Goal: Entertainment & Leisure: Browse casually

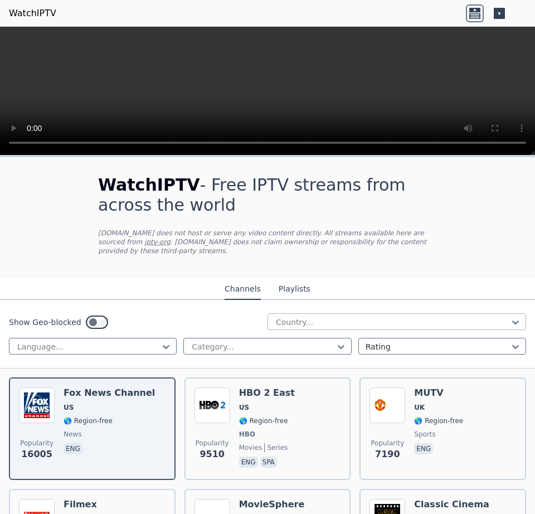
click at [323, 317] on div at bounding box center [392, 322] width 235 height 11
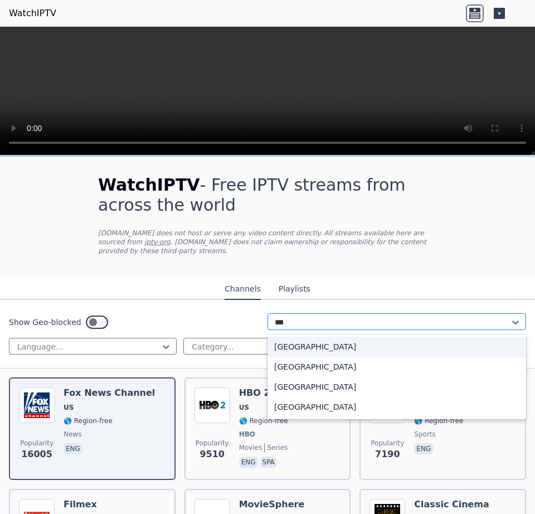
type input "****"
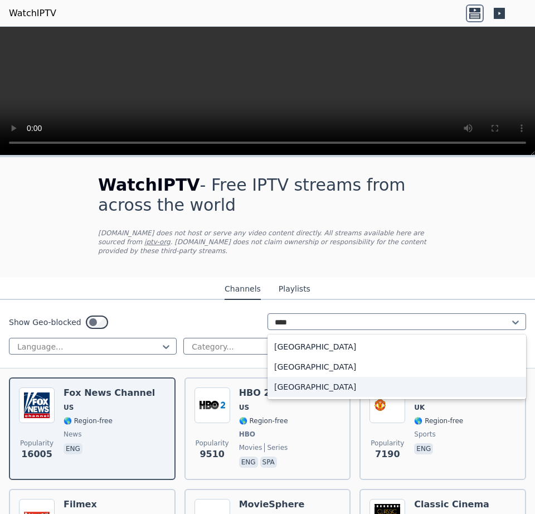
click at [328, 383] on div "[GEOGRAPHIC_DATA]" at bounding box center [397, 387] width 259 height 20
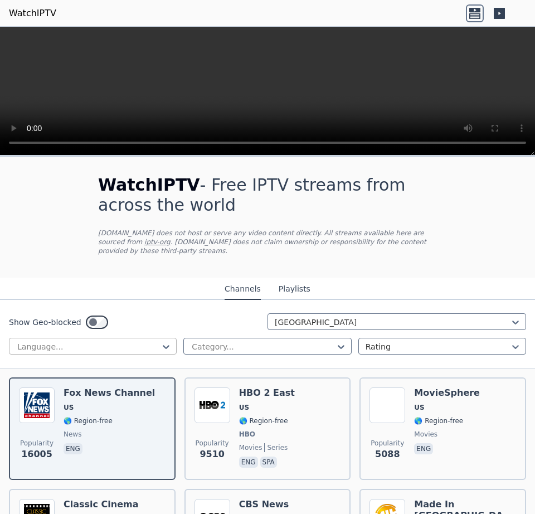
click at [129, 341] on div at bounding box center [88, 346] width 144 height 11
click at [128, 341] on div at bounding box center [88, 346] width 144 height 11
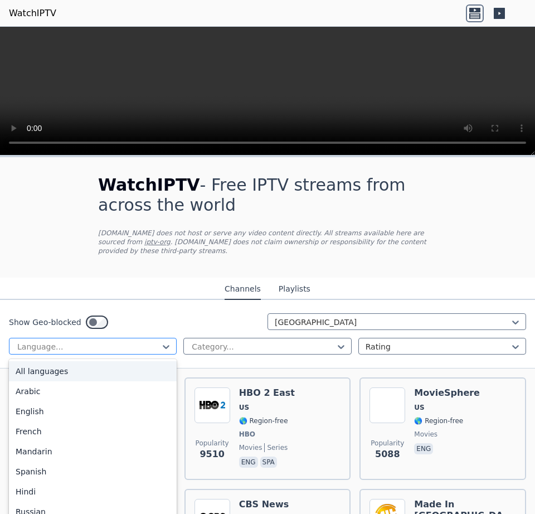
click at [128, 341] on div at bounding box center [88, 346] width 144 height 11
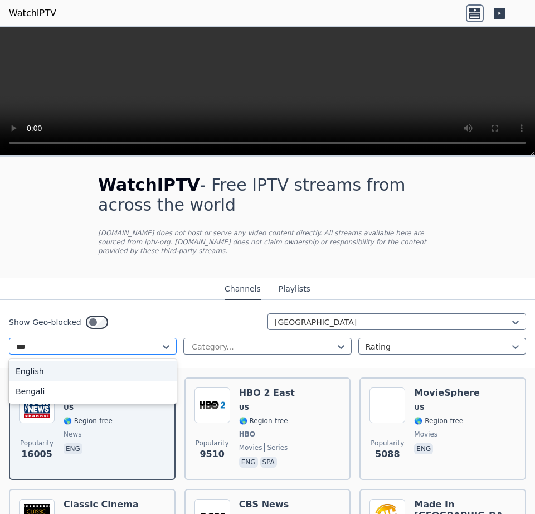
type input "****"
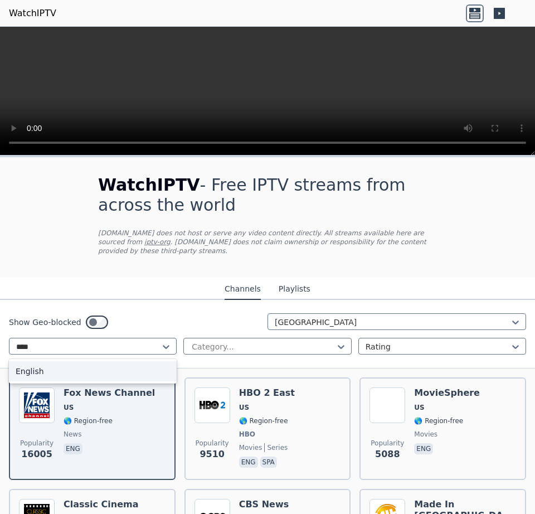
click at [140, 368] on div "English" at bounding box center [93, 371] width 168 height 20
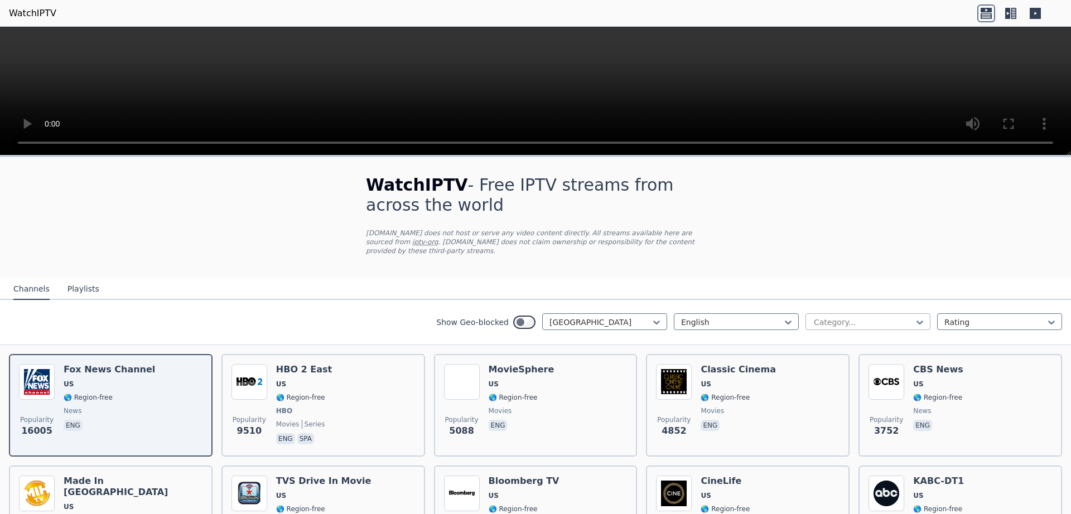
click at [535, 317] on div at bounding box center [864, 322] width 102 height 11
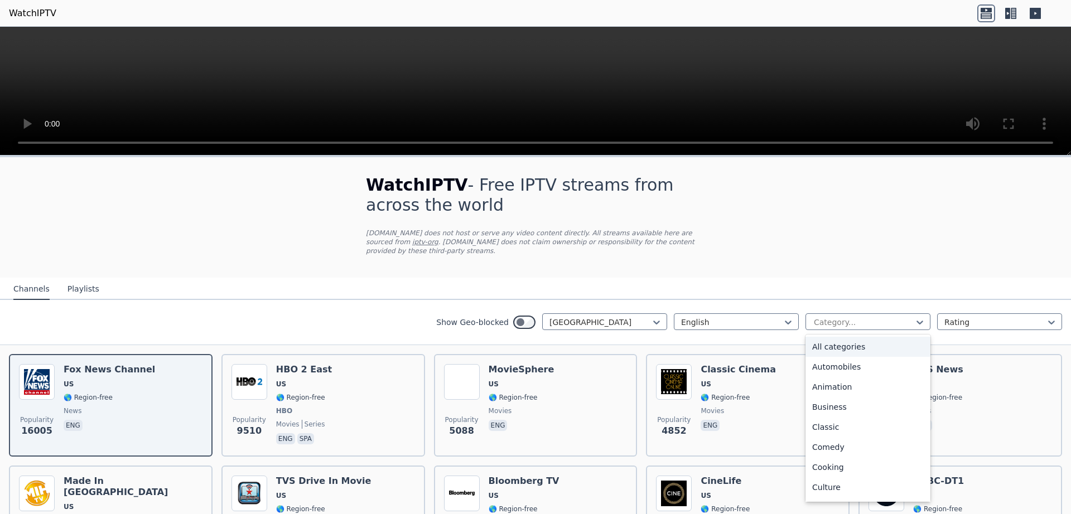
click at [535, 303] on div "Show Geo-blocked [GEOGRAPHIC_DATA] English 27 results available. Use Up and Dow…" at bounding box center [535, 322] width 1071 height 45
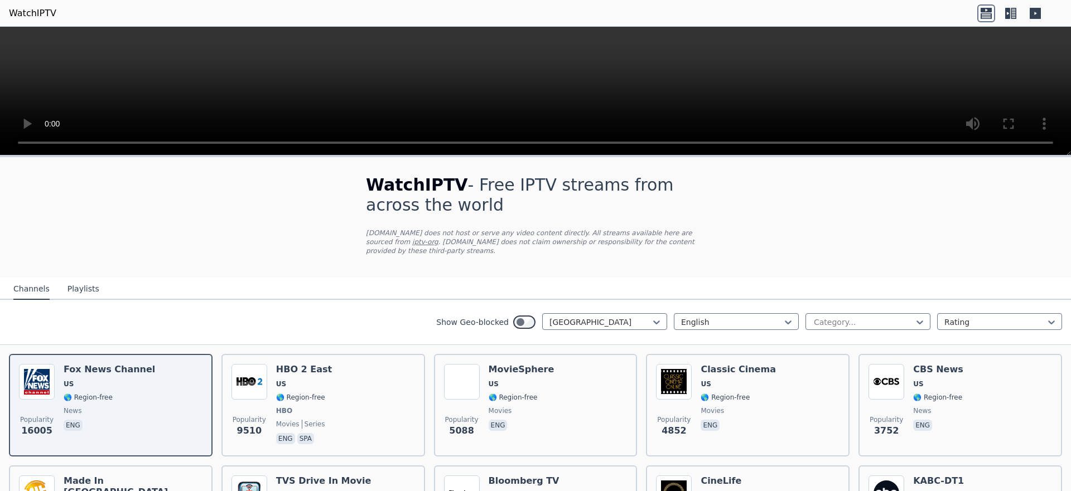
click at [85, 279] on button "Playlists" at bounding box center [83, 289] width 32 height 21
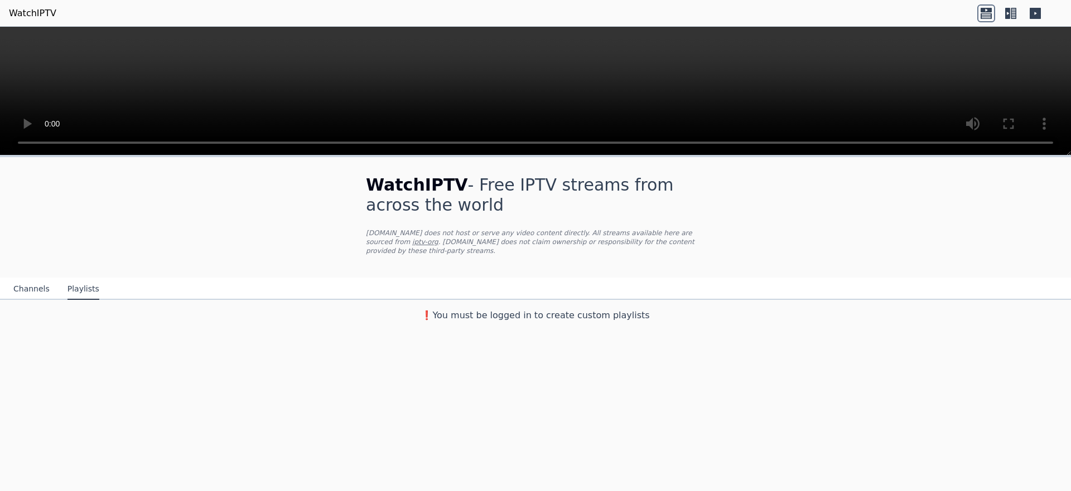
click at [21, 288] on button "Channels" at bounding box center [31, 289] width 36 height 21
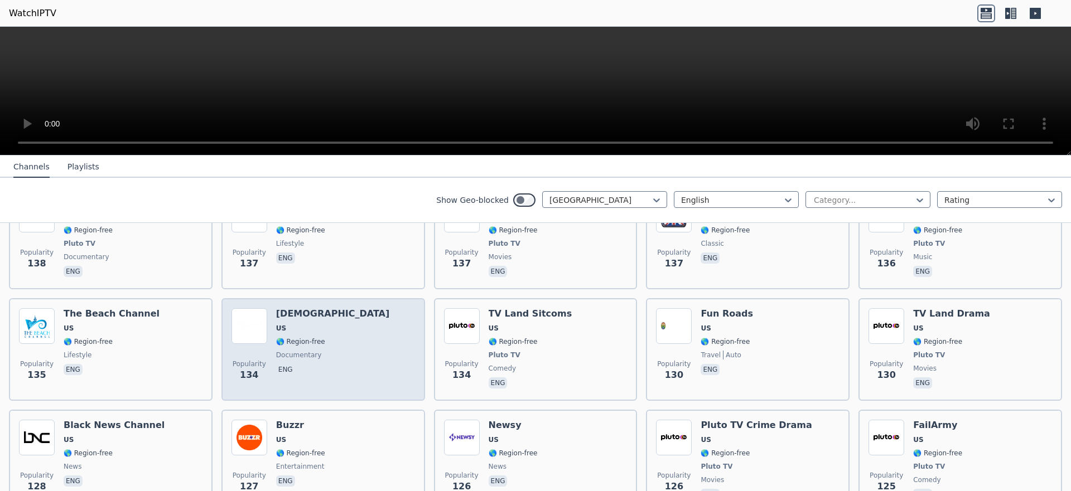
scroll to position [4879, 0]
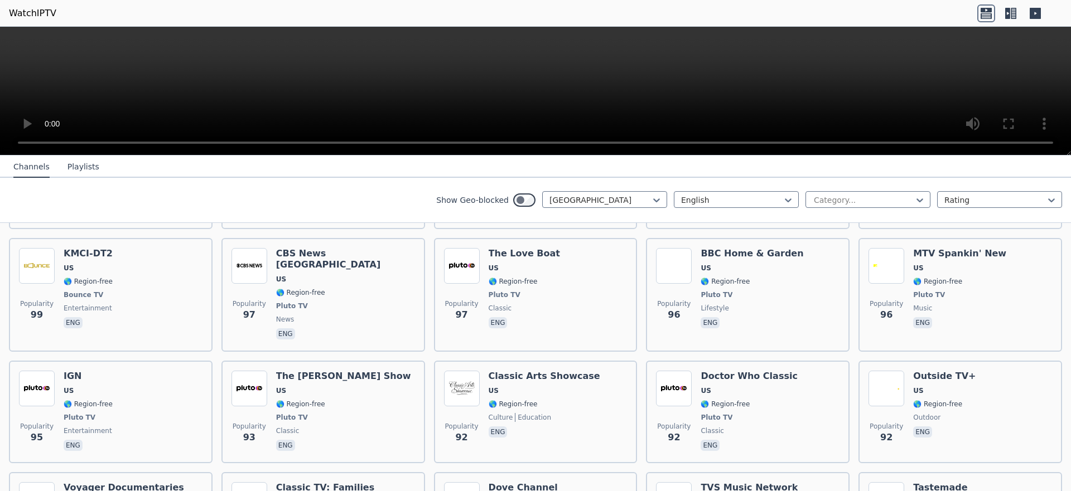
click at [535, 2] on header "WatchIPTV" at bounding box center [535, 13] width 1071 height 27
click at [535, 13] on icon at bounding box center [1007, 13] width 5 height 11
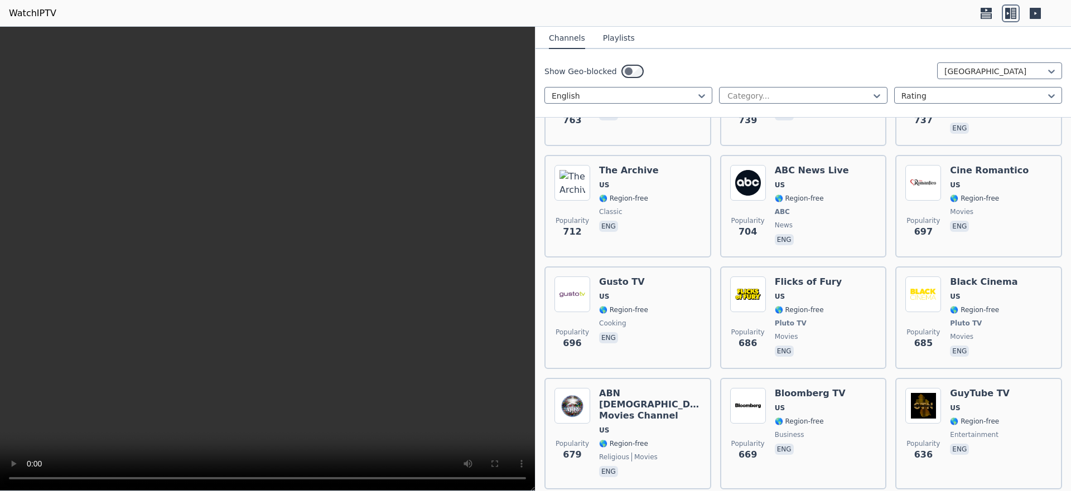
scroll to position [1265, 0]
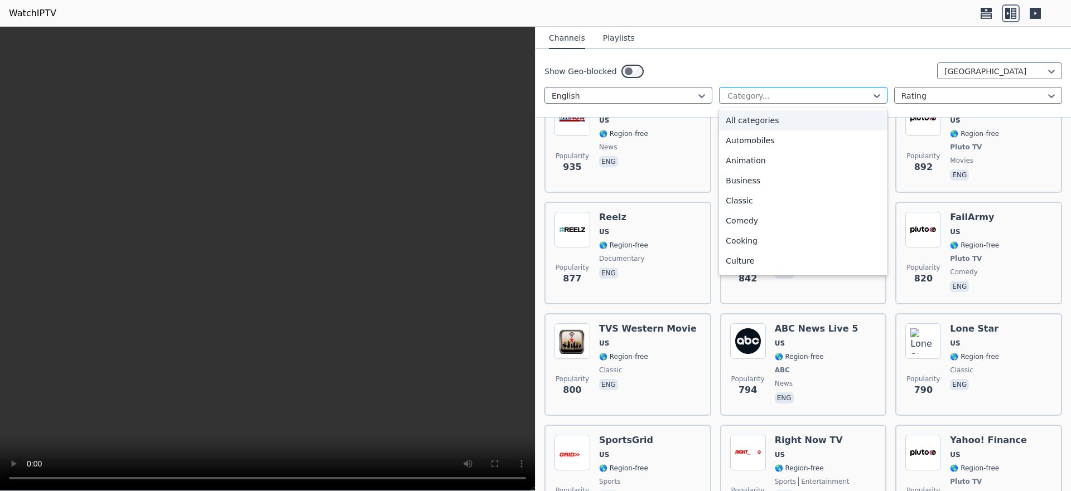
click at [535, 97] on div at bounding box center [798, 95] width 144 height 11
click at [535, 181] on div "Entertainment" at bounding box center [803, 183] width 168 height 20
